Goal: Check status: Check status

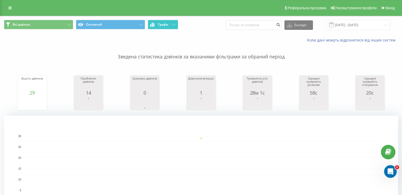
click at [174, 24] on icon at bounding box center [174, 24] width 4 height 2
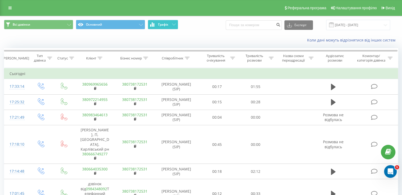
click at [174, 24] on icon at bounding box center [174, 24] width 4 height 2
